Goal: Transaction & Acquisition: Purchase product/service

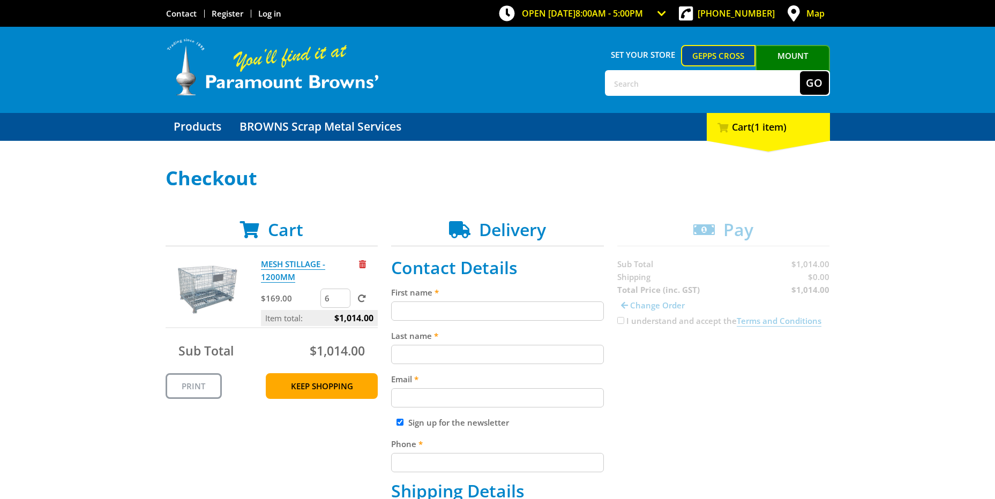
scroll to position [147, 0]
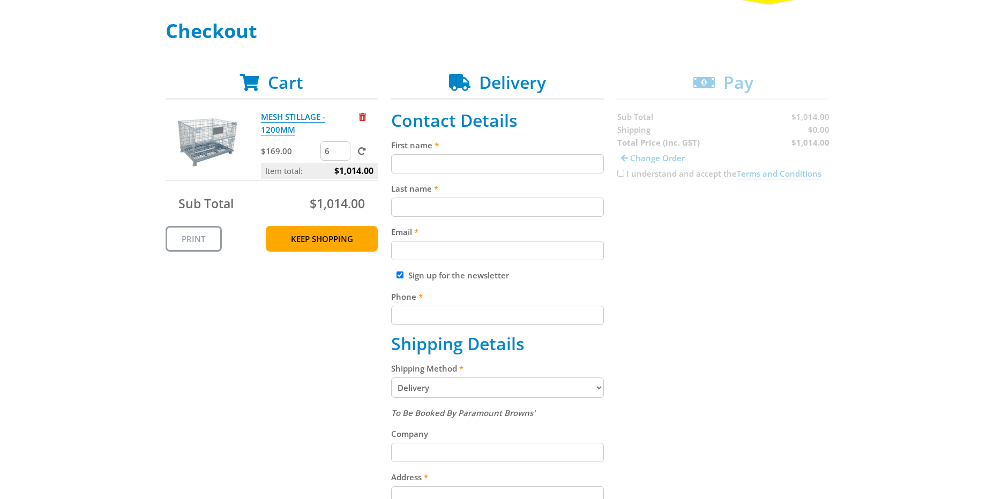
click at [492, 169] on input "First name" at bounding box center [497, 163] width 213 height 19
type input "[PERSON_NAME]"
type input "Haynes"
type input "jeff.haynes@capral.com.au"
type input "0885610507"
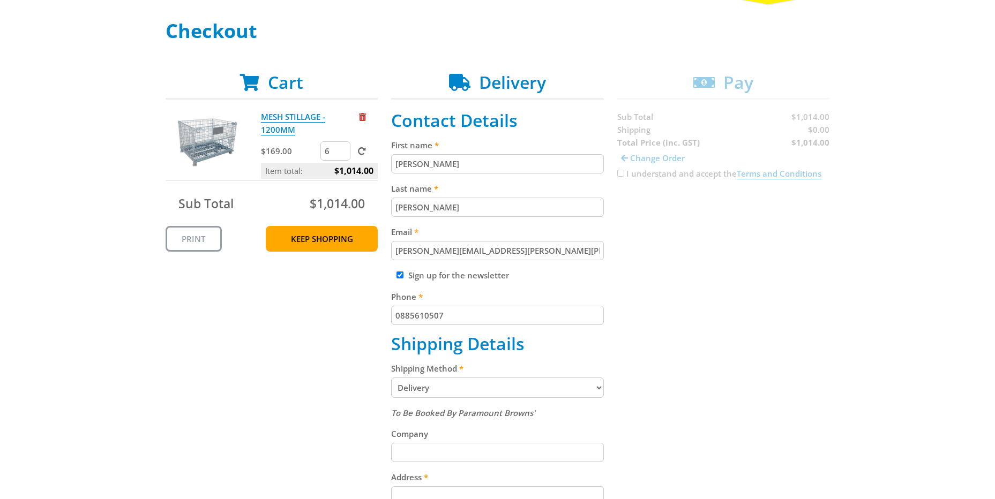
type input "CAPRAL LIMITED"
type input "STOCKWELL ROAD"
type input "Angaston"
type input "5353"
select select "SA"
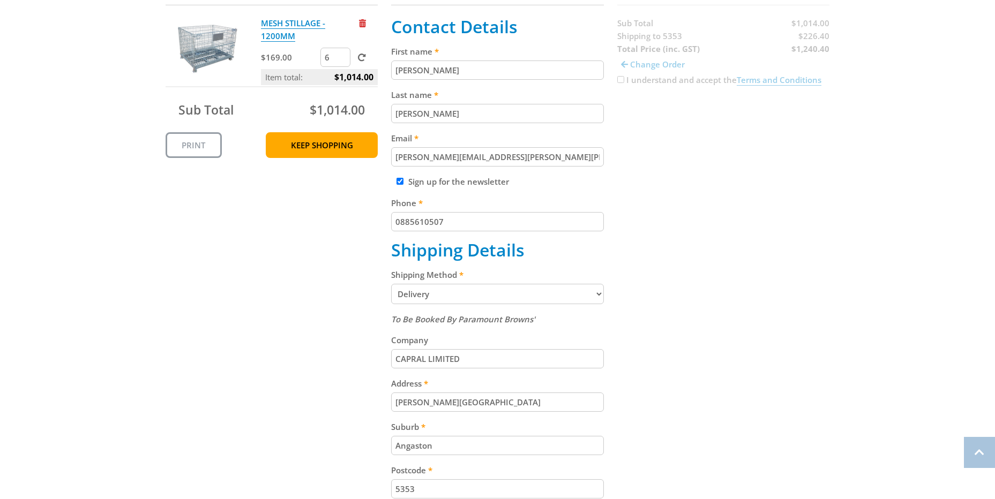
scroll to position [255, 0]
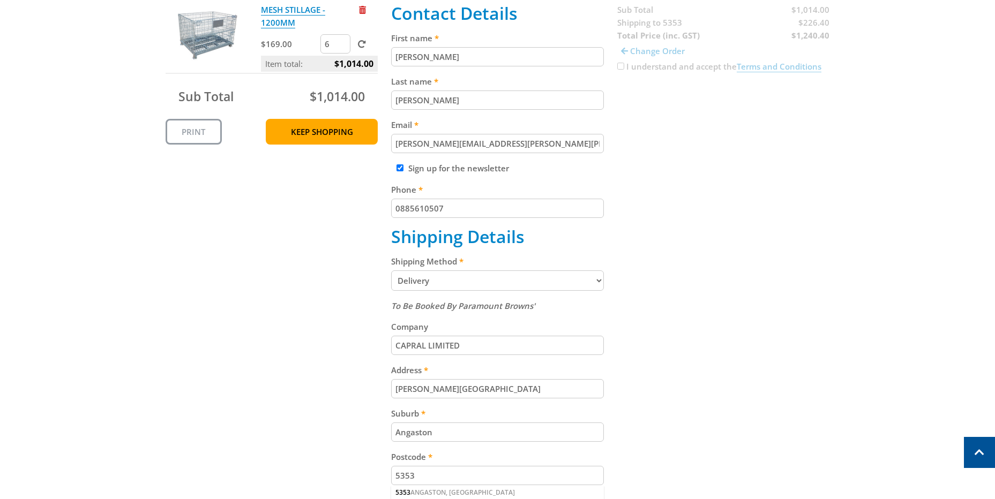
click at [601, 279] on select "Pickup from Gepps Cross Delivery" at bounding box center [497, 281] width 213 height 20
select select "Pickup"
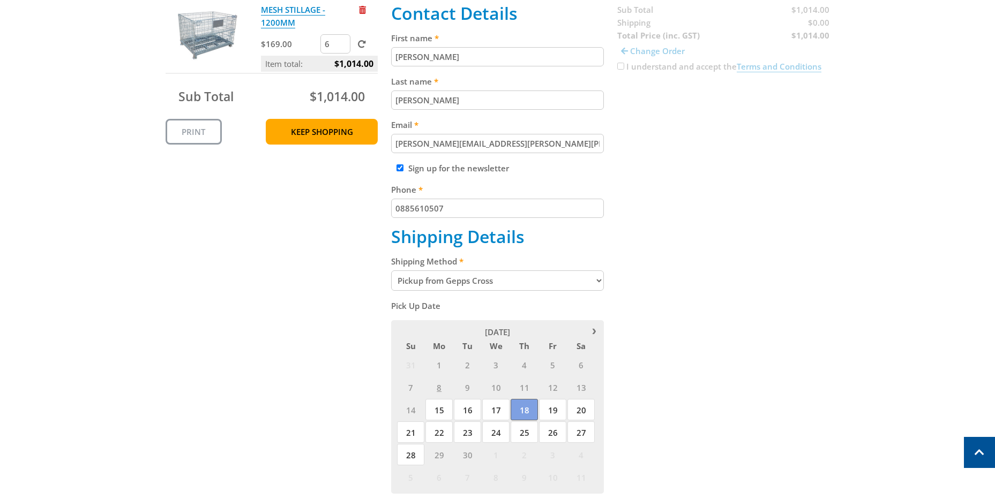
click at [523, 411] on span "18" at bounding box center [524, 409] width 27 height 21
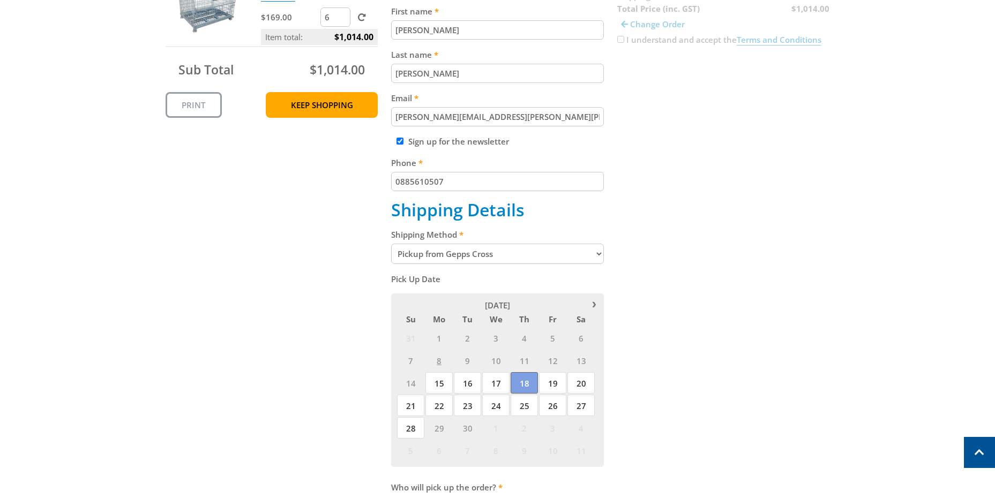
click at [521, 385] on span "18" at bounding box center [524, 382] width 27 height 21
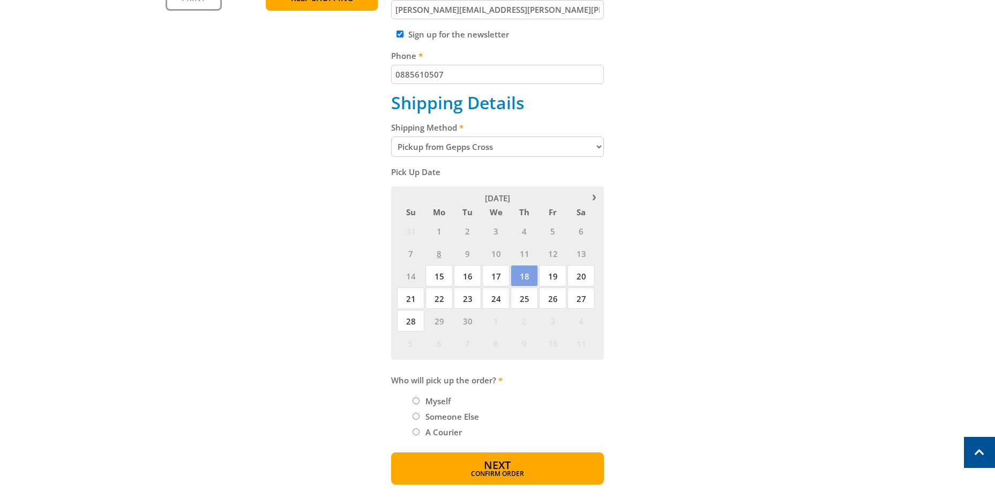
scroll to position [415, 0]
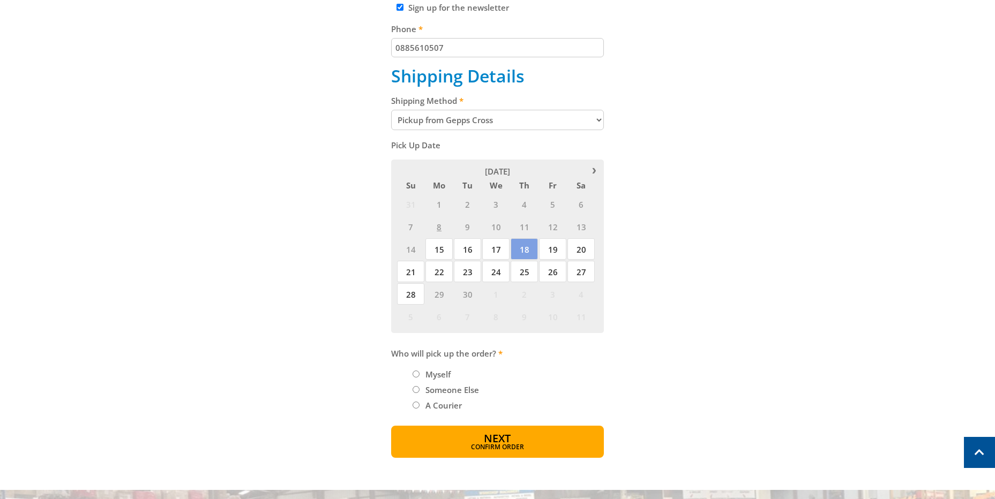
click at [417, 389] on input "Someone Else" at bounding box center [416, 389] width 7 height 7
radio input "true"
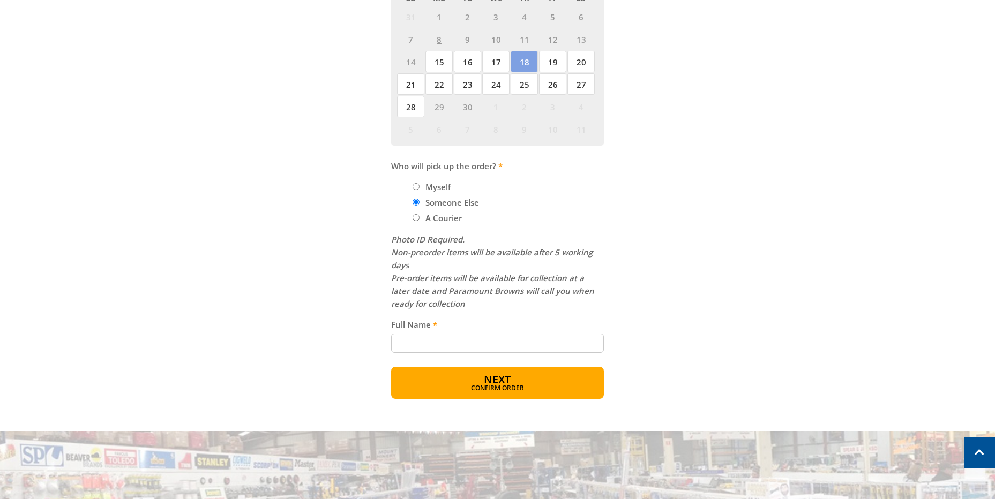
scroll to position [630, 0]
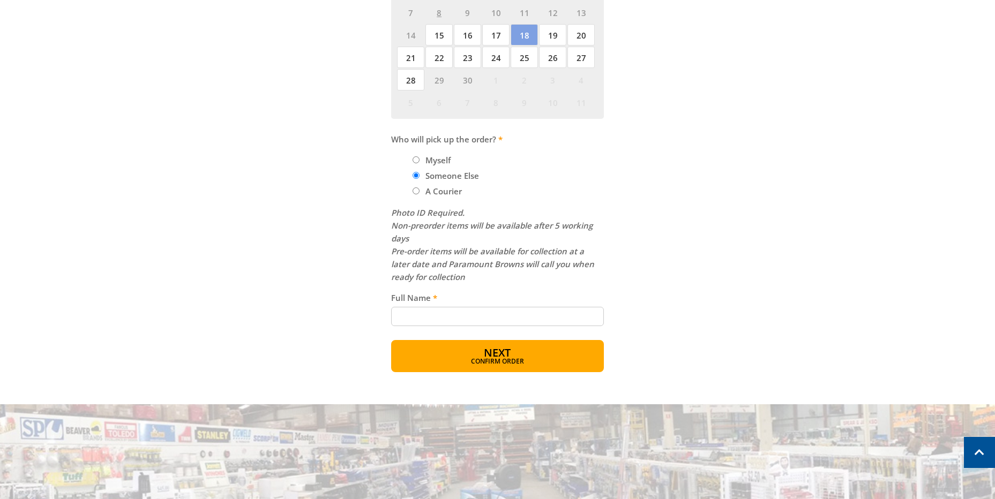
click at [448, 309] on input "Full Name" at bounding box center [497, 316] width 213 height 19
type input "Luigi impala"
click at [504, 353] on span "Next" at bounding box center [497, 354] width 27 height 14
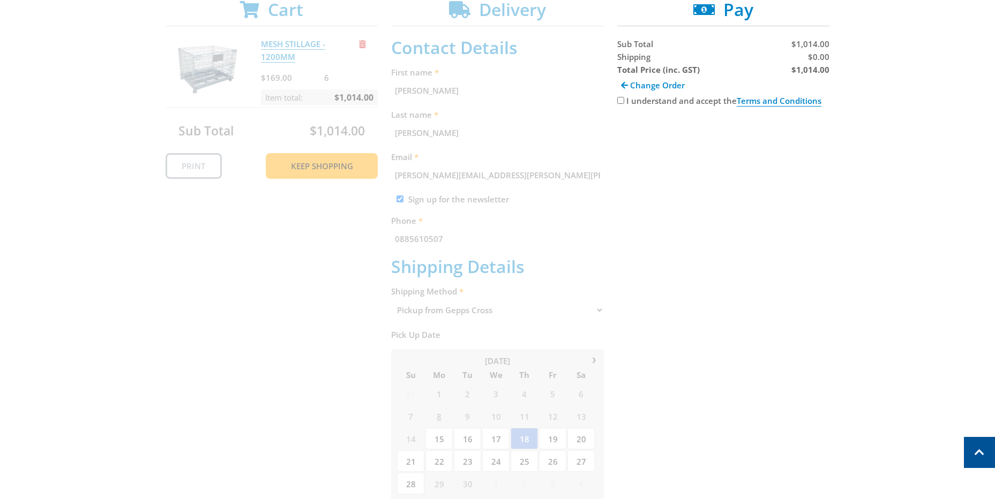
scroll to position [220, 0]
click at [618, 102] on input "I understand and accept the Terms and Conditions" at bounding box center [620, 101] width 7 height 7
checkbox input "true"
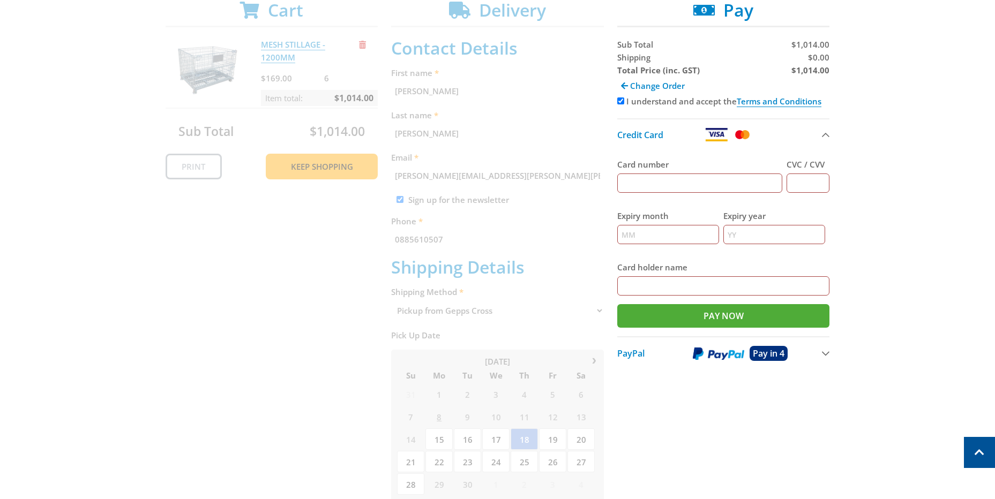
click at [671, 181] on input "Card number" at bounding box center [700, 183] width 166 height 19
type input "4564 8092 0435 1617"
type input "269"
type input "02"
type input "28"
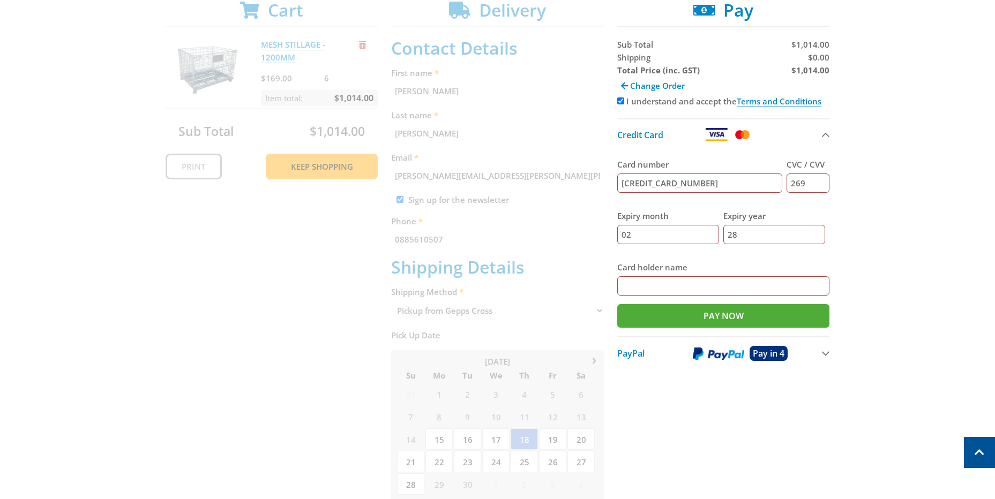
click at [665, 286] on input "Card holder name" at bounding box center [723, 286] width 213 height 19
type input "CAPRAL LTD"
click at [723, 315] on input "Pay Now" at bounding box center [723, 316] width 213 height 24
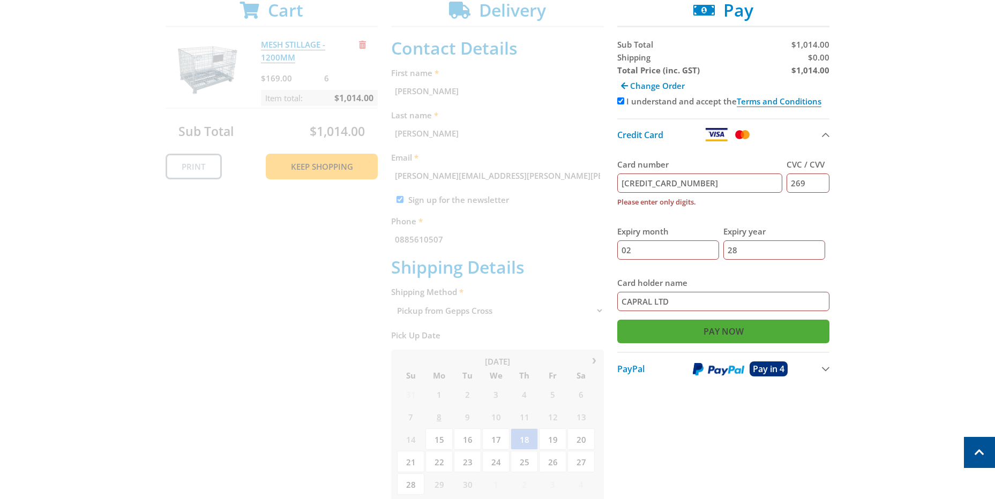
click at [725, 334] on input "Pay Now" at bounding box center [723, 332] width 213 height 24
drag, startPoint x: 729, startPoint y: 184, endPoint x: 602, endPoint y: 178, distance: 127.2
click at [602, 178] on div "Cart MESH STILLAGE - 1200MM $169.00 6 Item total: $1,014.00 Sub Total $1,014.00…" at bounding box center [498, 388] width 665 height 776
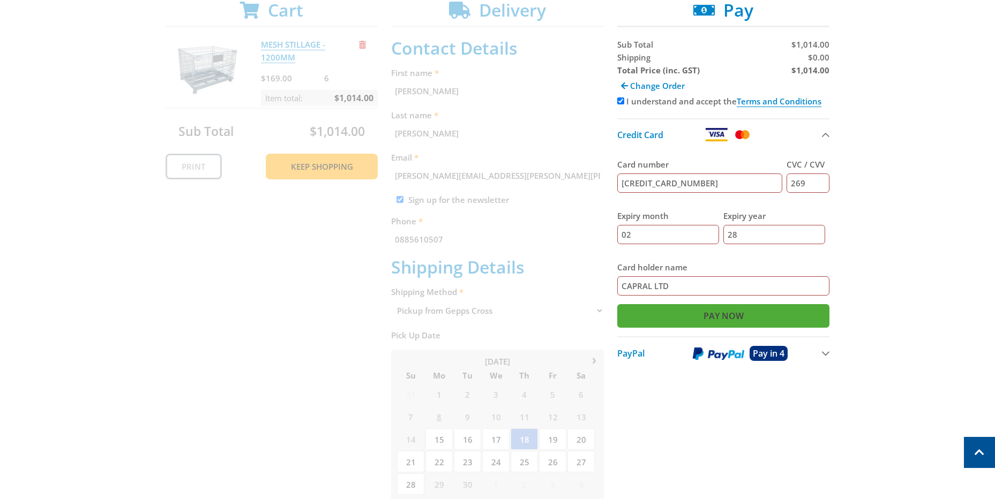
type input "4564809204351617"
click at [723, 315] on input "Pay Now" at bounding box center [723, 316] width 213 height 24
type input "Paying..."
